Goal: Information Seeking & Learning: Find specific page/section

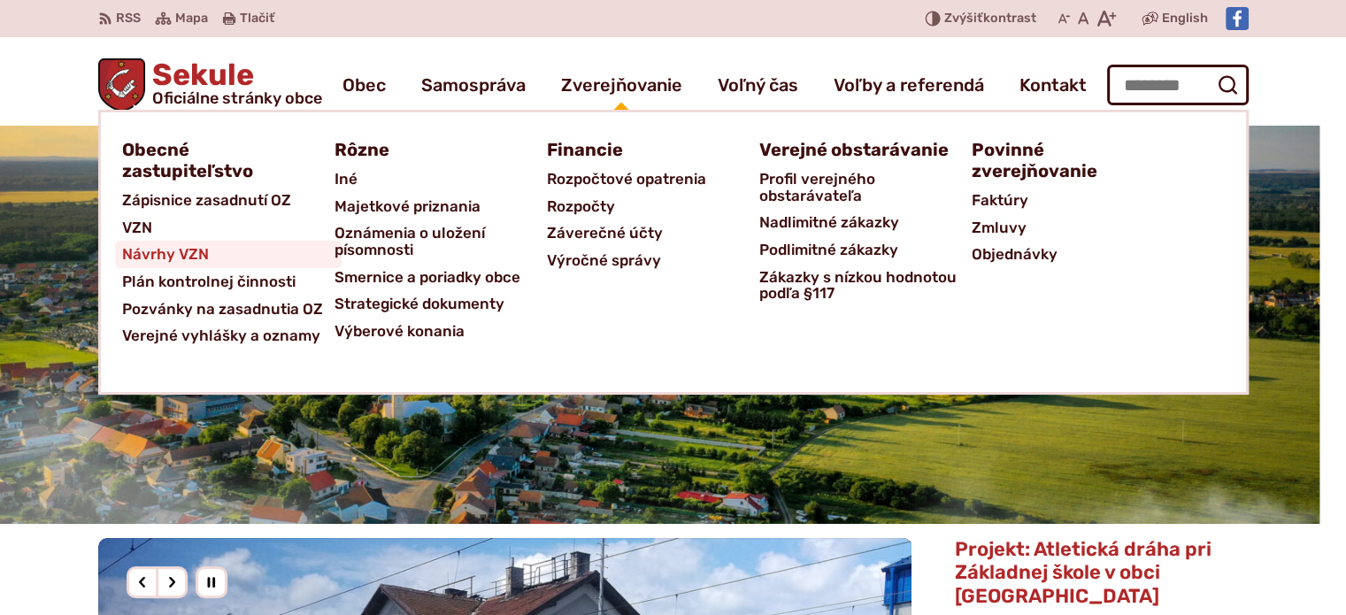
click at [193, 254] on span "Návrhy VZN" at bounding box center [165, 254] width 87 height 27
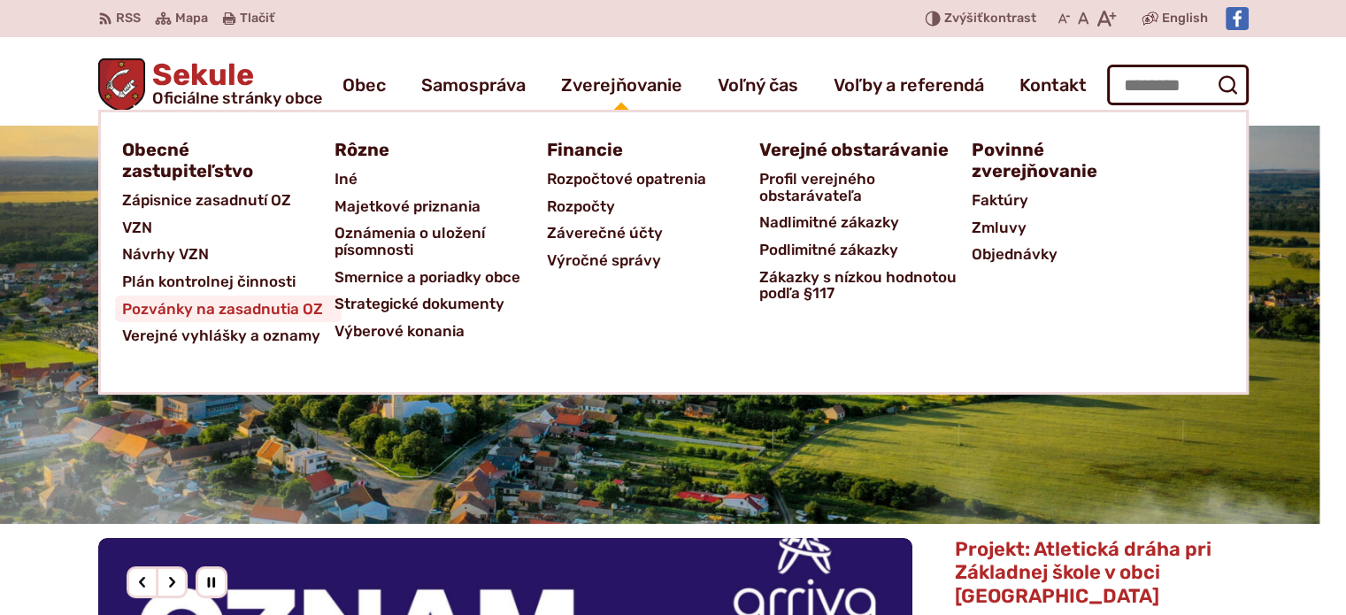
click at [269, 308] on span "Pozvánky na zasadnutia OZ" at bounding box center [222, 309] width 201 height 27
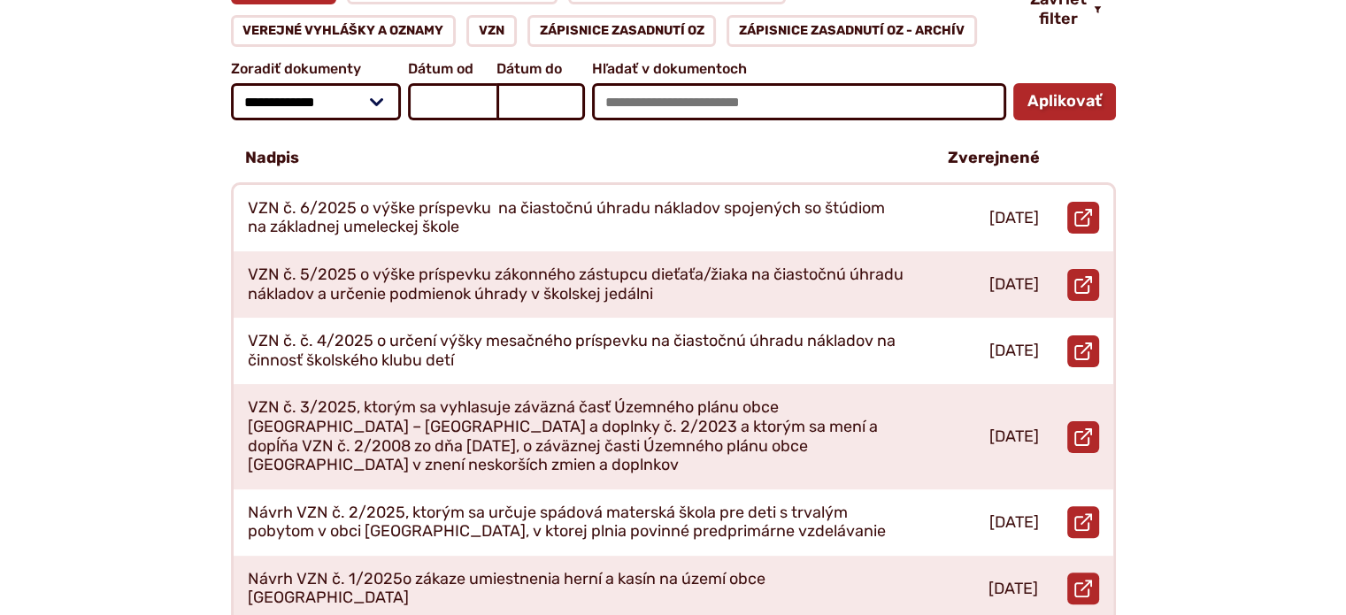
scroll to position [442, 0]
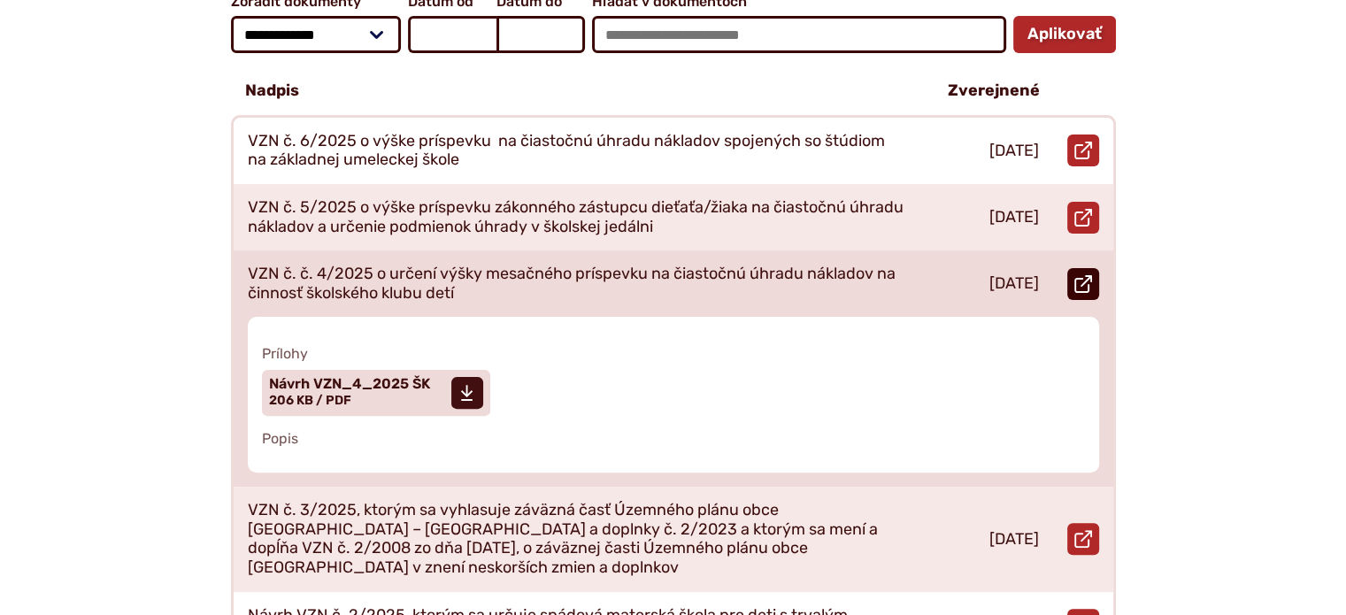
click at [1073, 268] on link "Otvoriť document VZN č. č. 4/2025 o určení výšky mesačného príspevku na čiastoč…" at bounding box center [1083, 284] width 32 height 32
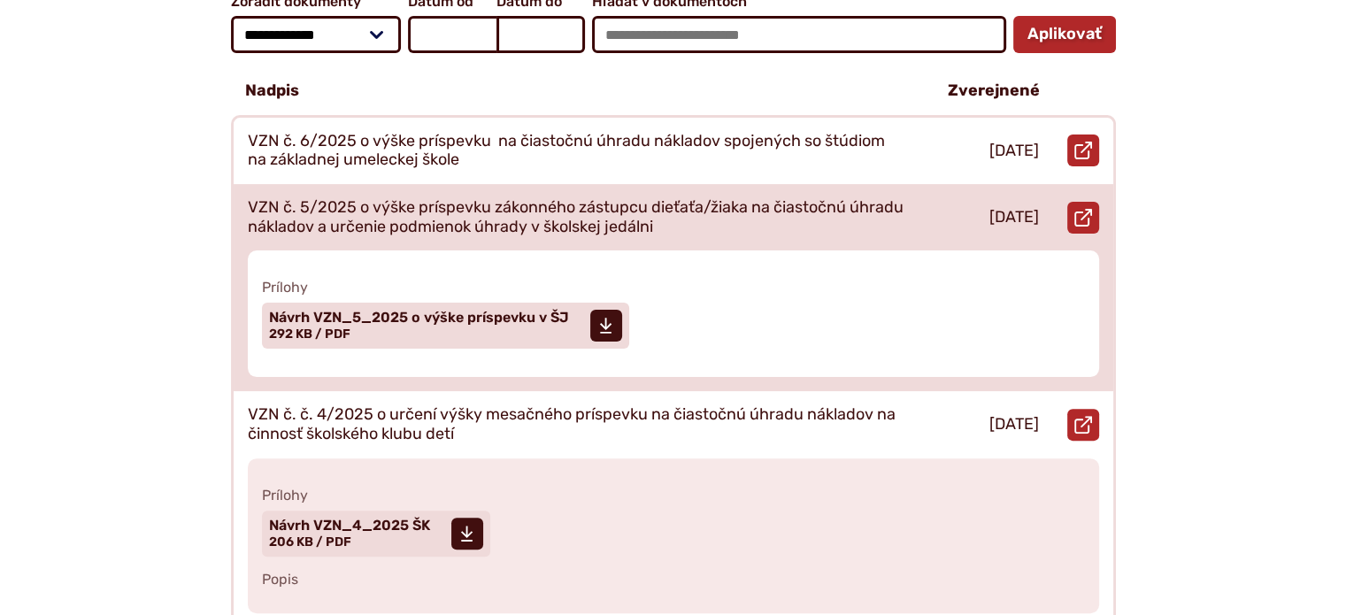
click at [704, 198] on p "VZN č. 5/2025 o výške príspevku zákonného zástupcu dieťaťa/žiaka na čiastočnú ú…" at bounding box center [577, 217] width 658 height 38
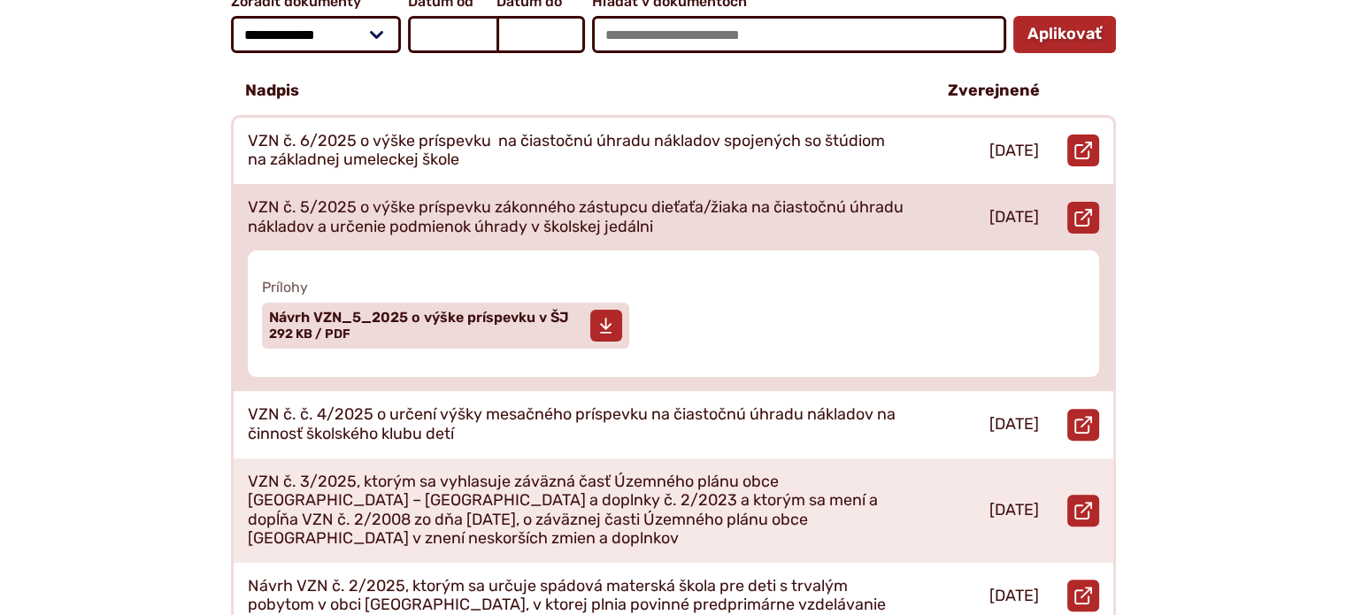
click at [616, 314] on span at bounding box center [606, 326] width 32 height 32
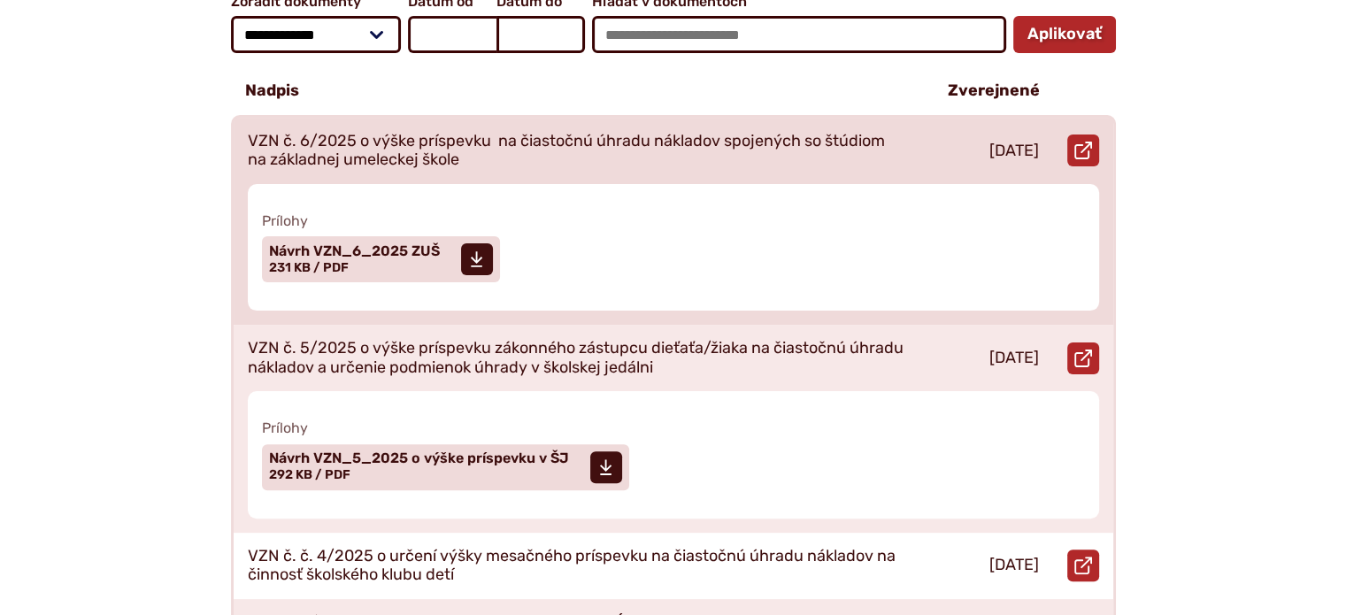
click at [645, 142] on p "VZN č. 6/2025 o výške príspevku na čiastočnú úhradu nákladov spojených so štúdi…" at bounding box center [577, 151] width 658 height 38
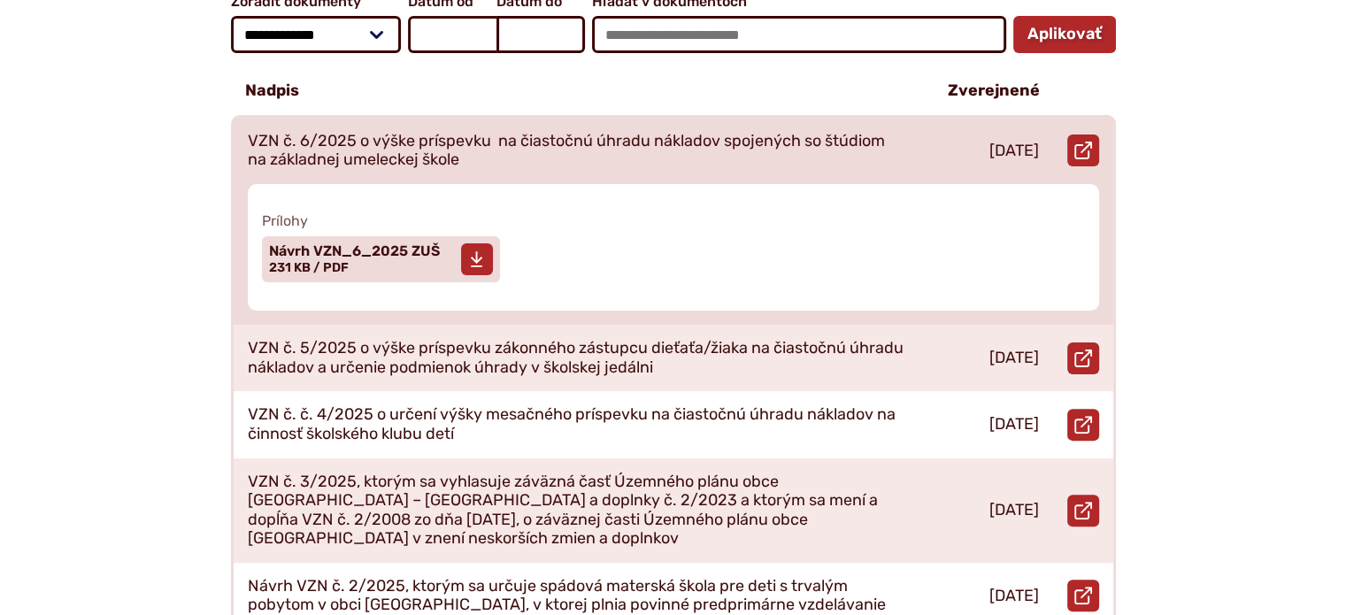
click at [485, 243] on span at bounding box center [477, 259] width 32 height 32
click at [616, 212] on span "Prílohy" at bounding box center [673, 220] width 823 height 17
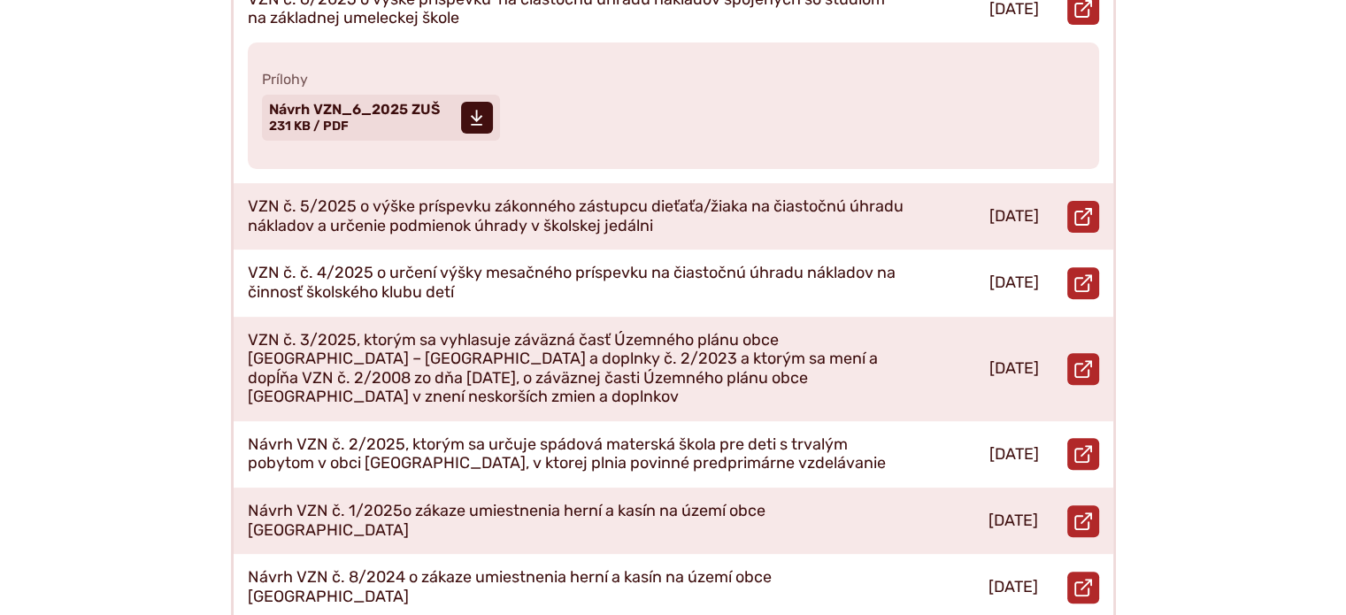
scroll to position [354, 0]
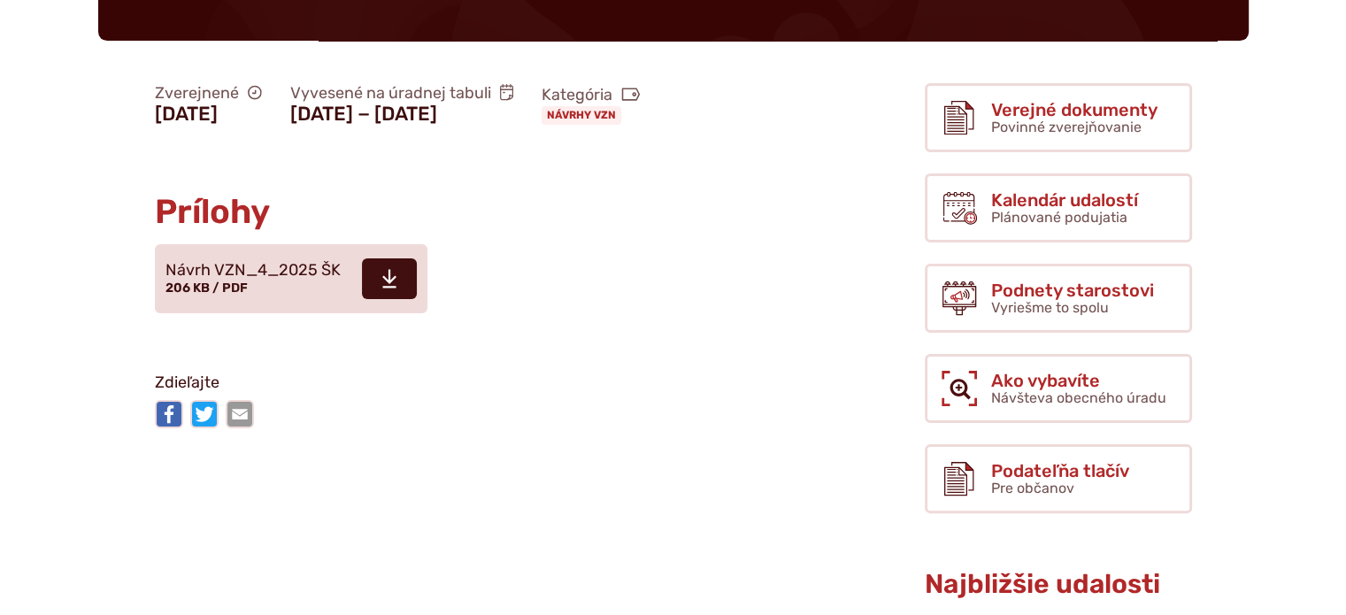
scroll to position [354, 0]
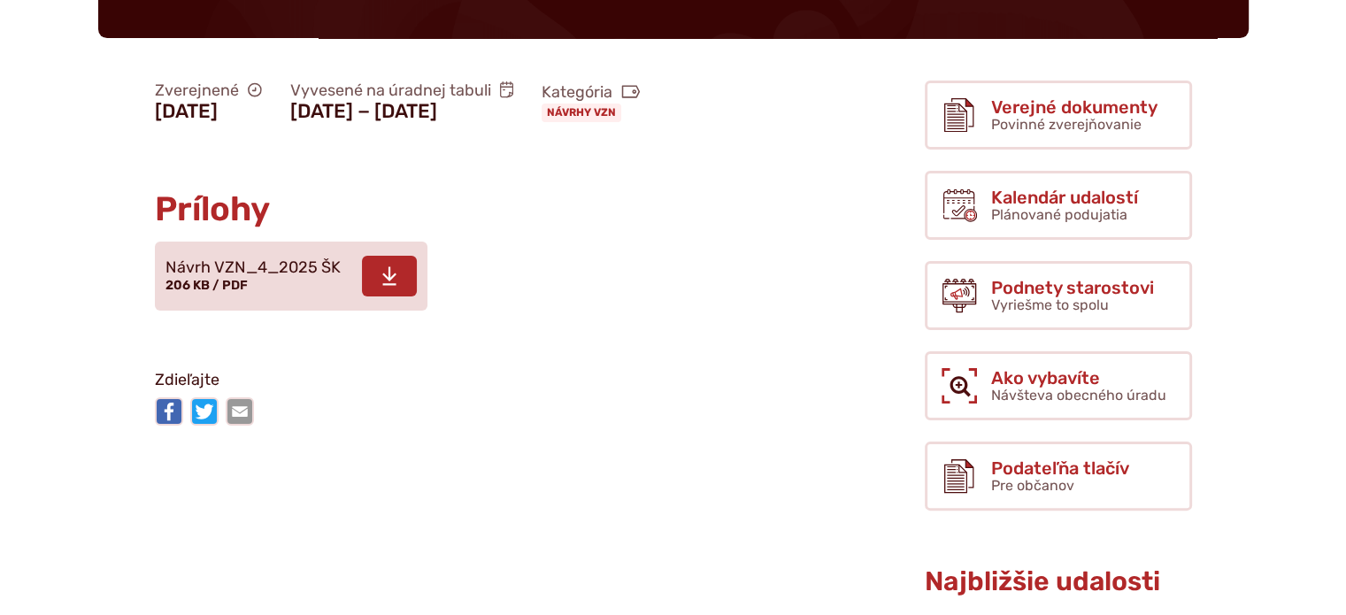
click at [227, 277] on span "Návrh VZN_4_2025 ŠK" at bounding box center [252, 268] width 175 height 18
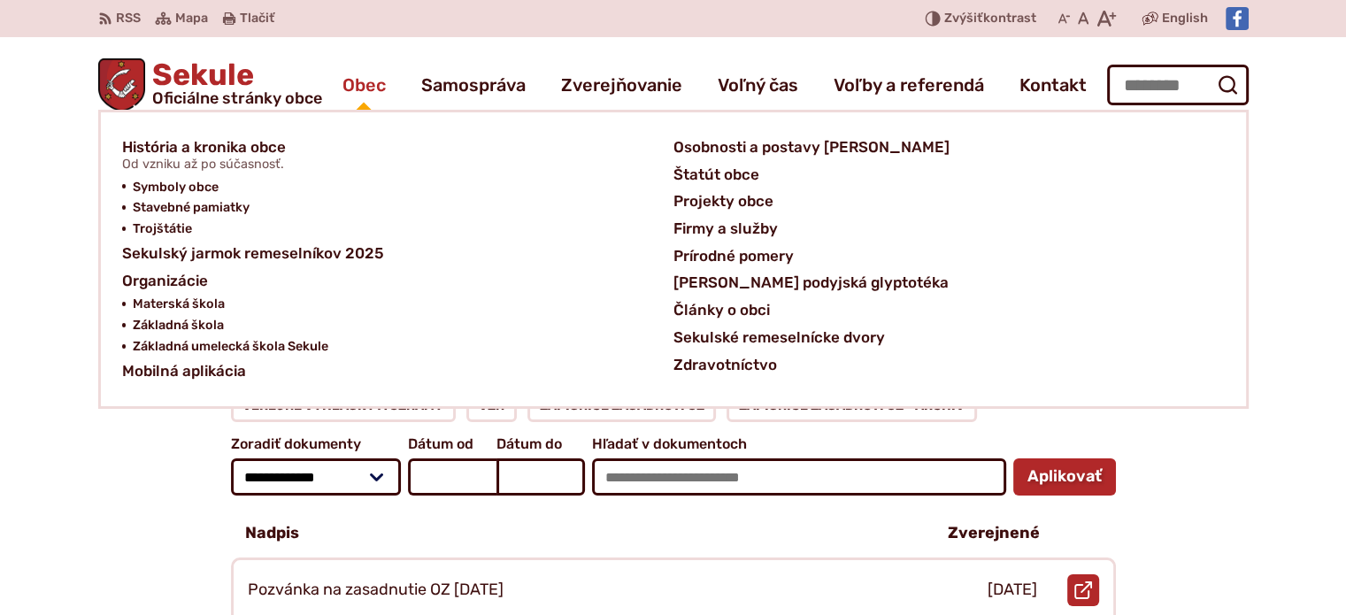
click at [371, 81] on span "Obec" at bounding box center [363, 85] width 43 height 50
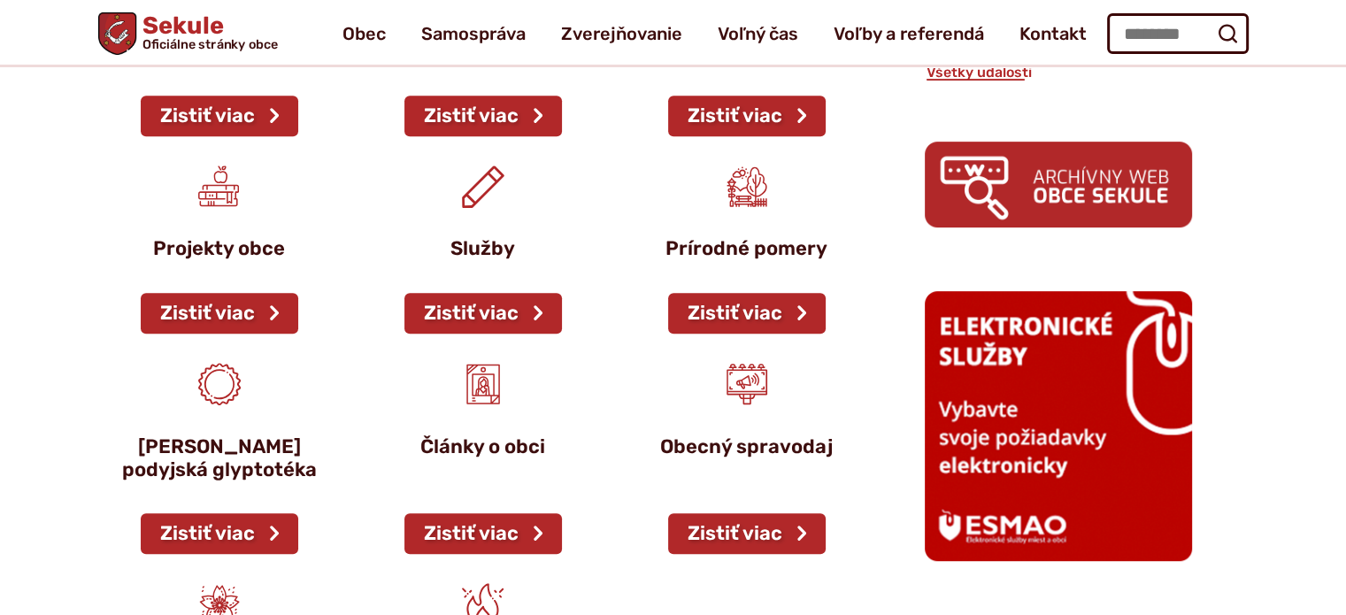
scroll to position [827, 0]
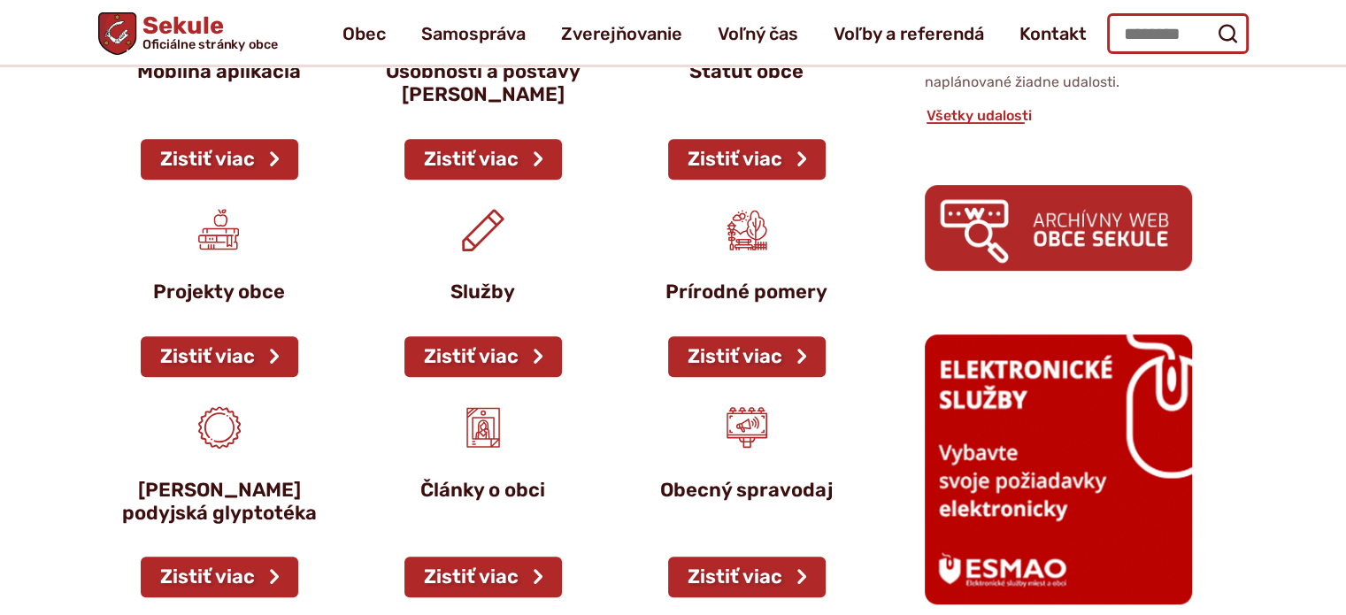
click at [1147, 34] on input "Hľadať:" at bounding box center [1178, 33] width 142 height 41
type input "**********"
click at [1225, 35] on icon "submit" at bounding box center [1227, 33] width 21 height 21
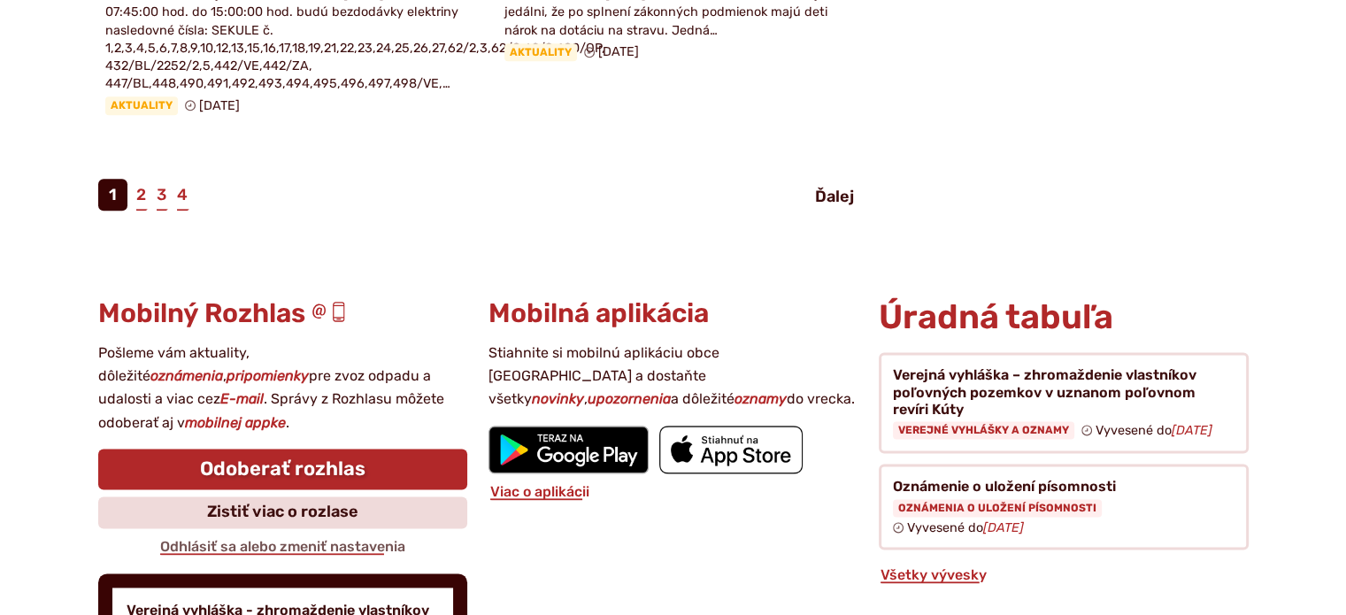
scroll to position [2294, 0]
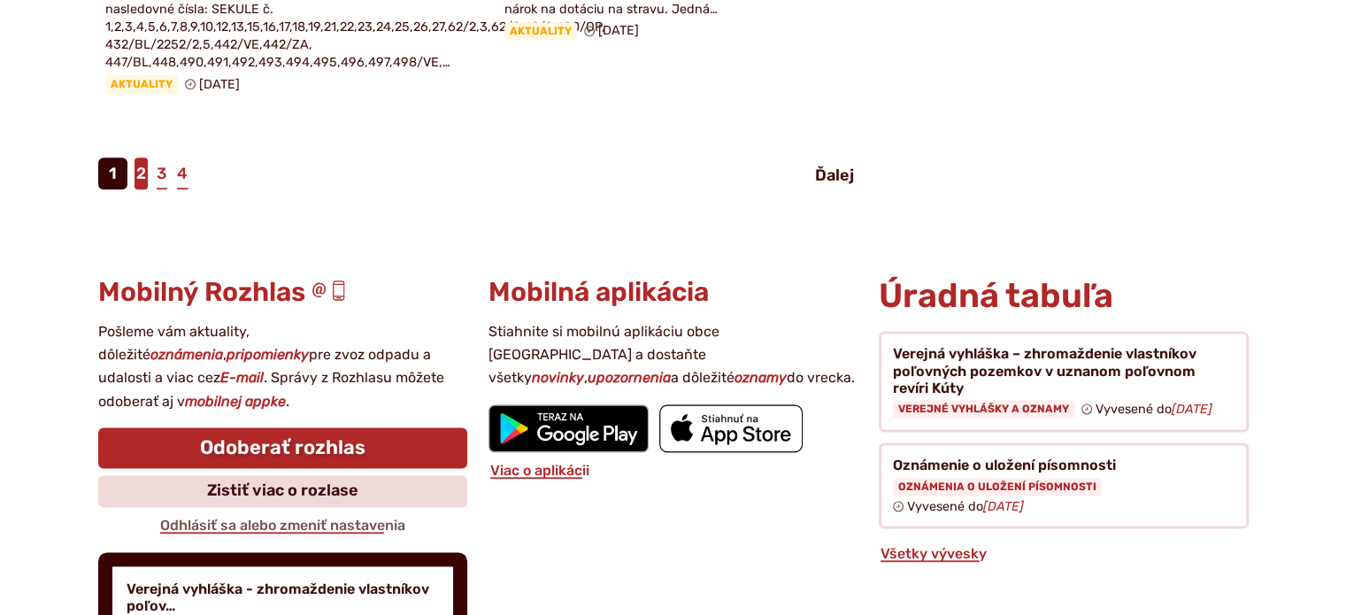
click at [139, 172] on link "2" at bounding box center [141, 174] width 13 height 32
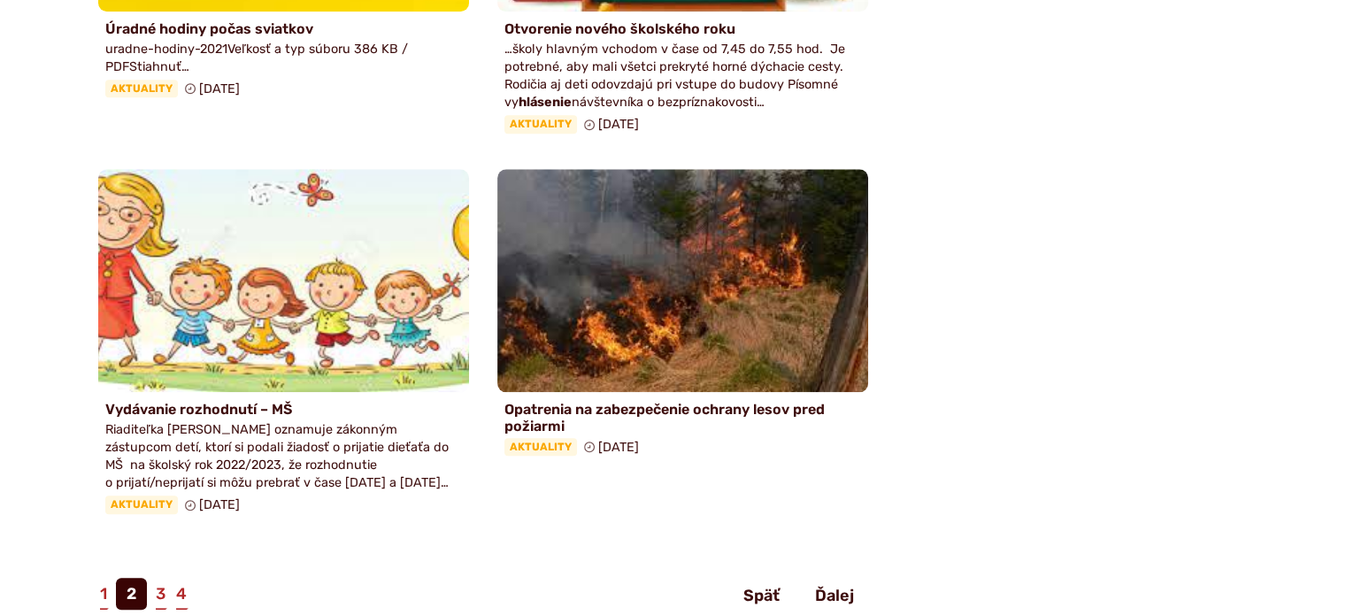
scroll to position [1908, 0]
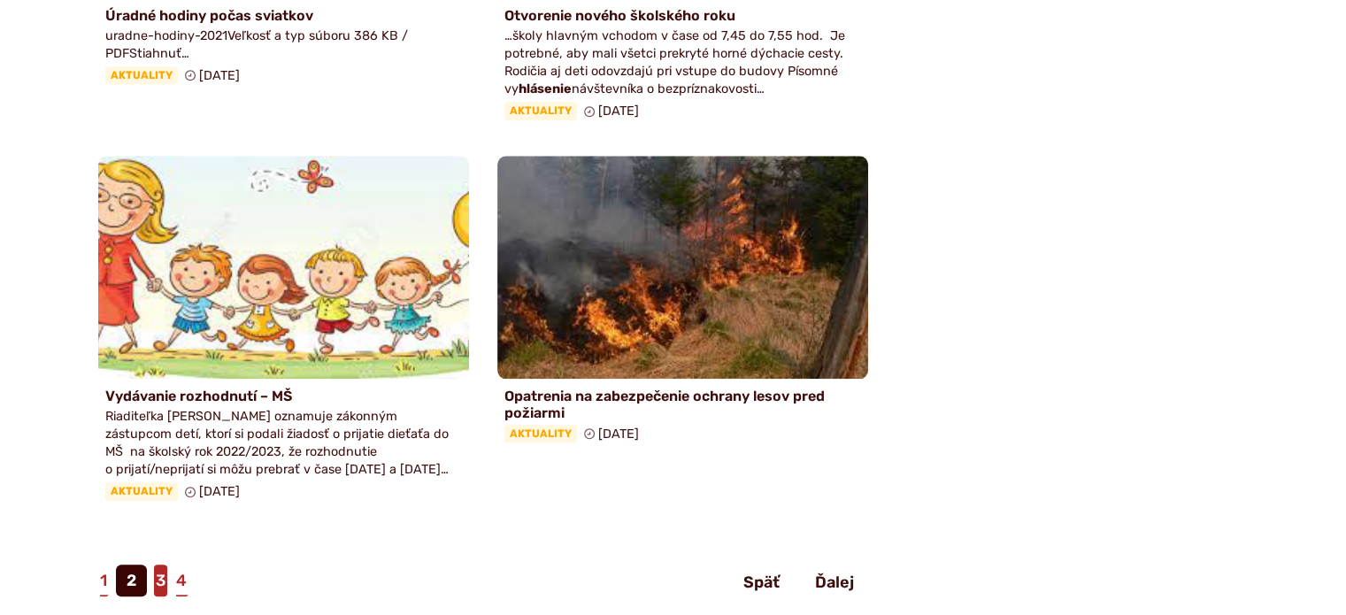
click at [159, 584] on link "3" at bounding box center [160, 581] width 13 height 32
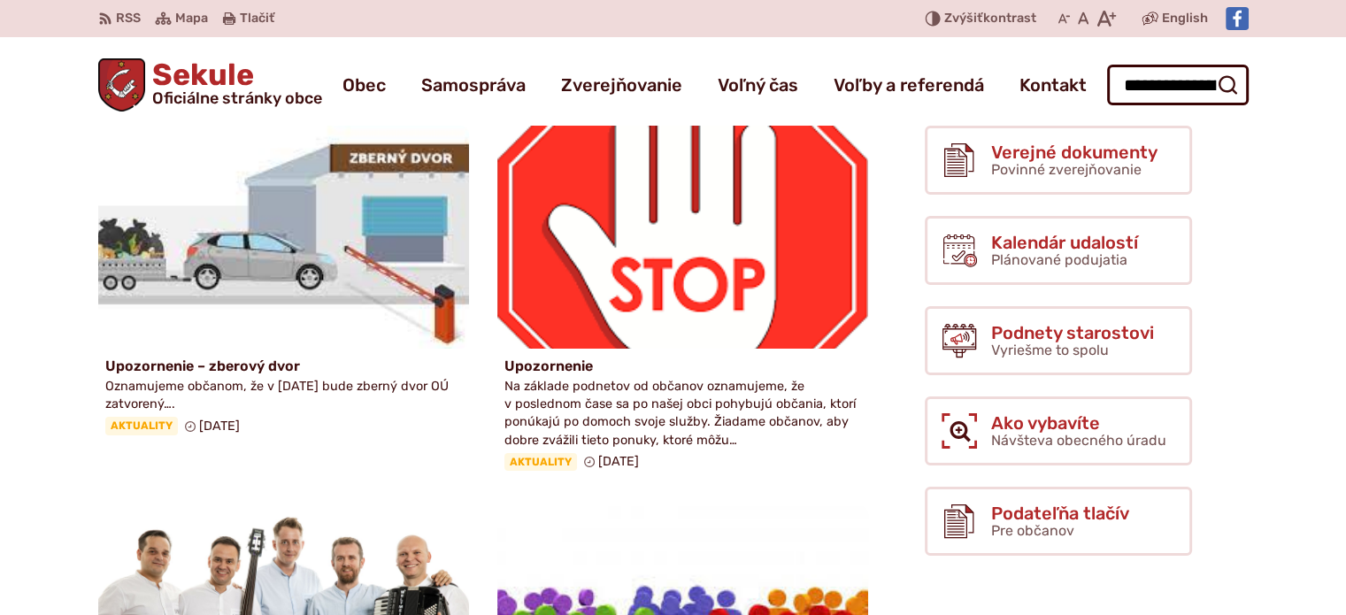
click at [242, 90] on span "Oficiálne stránky obce" at bounding box center [237, 98] width 170 height 16
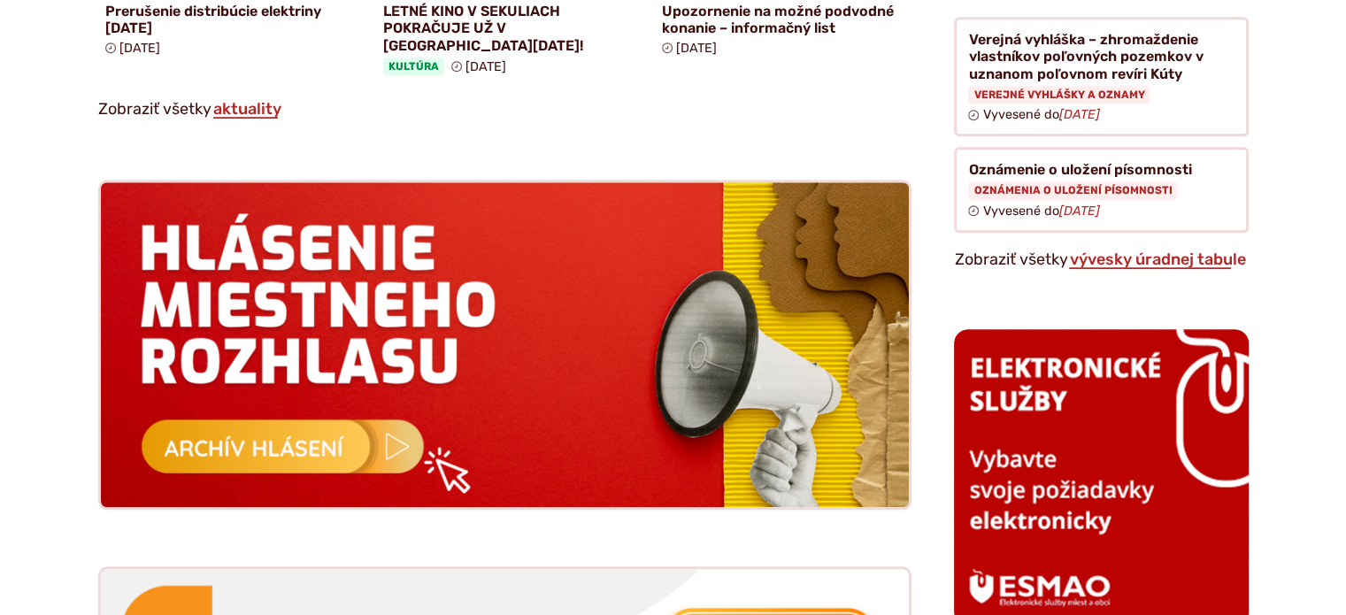
scroll to position [1622, 0]
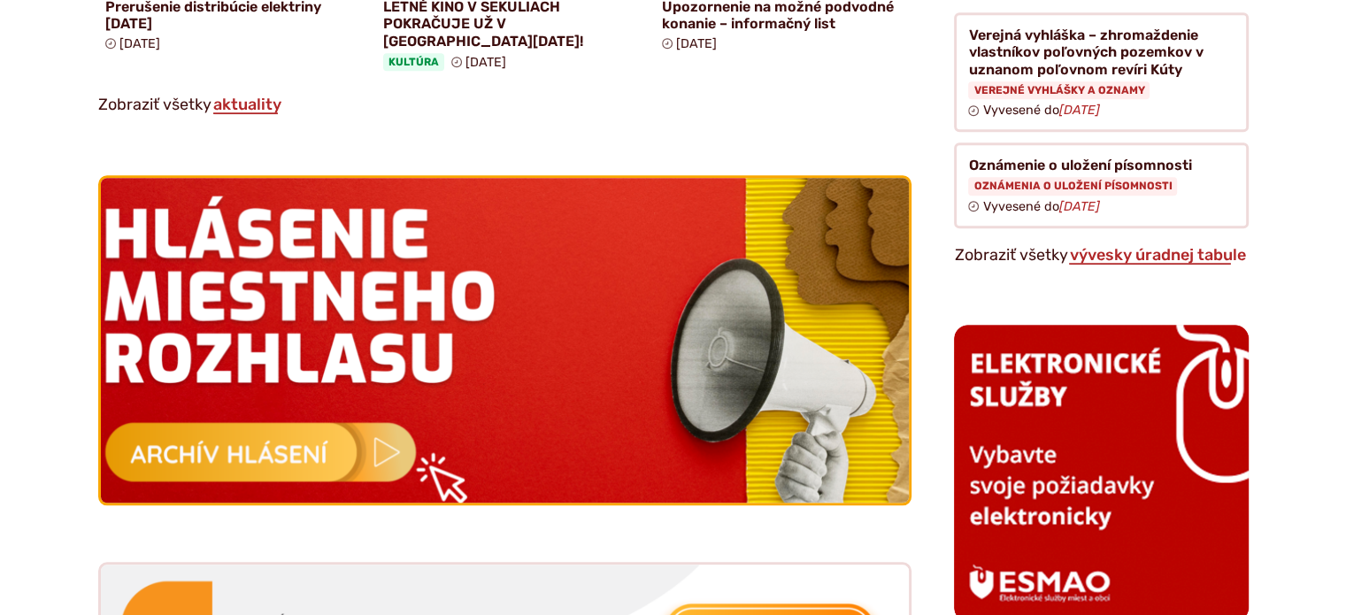
click at [386, 442] on img at bounding box center [504, 341] width 889 height 358
